Goal: Find specific page/section: Find specific page/section

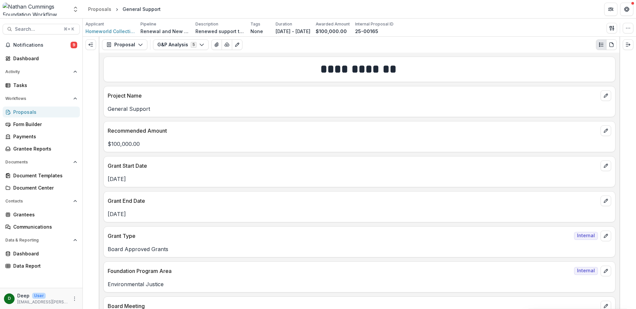
scroll to position [1345, 0]
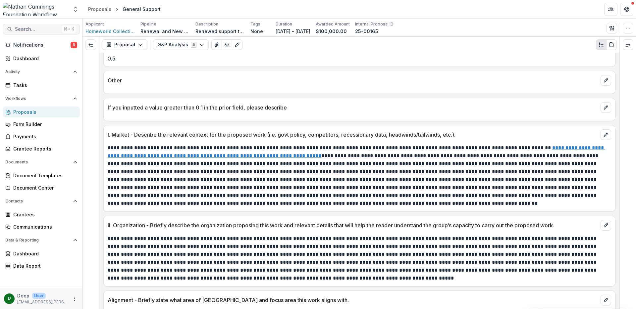
click at [38, 30] on span "Search..." at bounding box center [37, 29] width 45 height 6
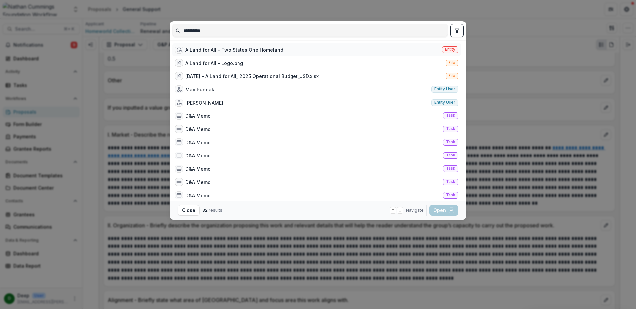
type input "**********"
click at [240, 48] on div "A Land for All - Two States One Homeland" at bounding box center [234, 49] width 98 height 7
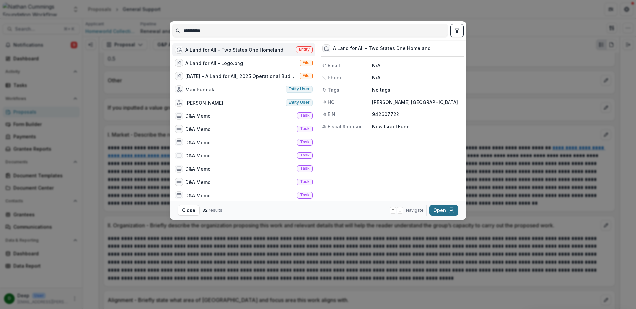
click at [449, 209] on div "button" at bounding box center [451, 211] width 6 height 6
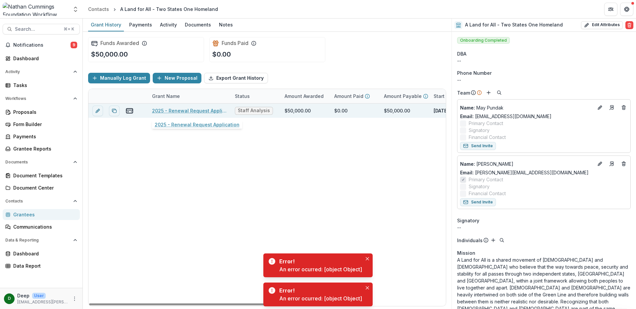
click at [196, 109] on link "2025 - Renewal Request Application" at bounding box center [189, 110] width 75 height 7
